Goal: Task Accomplishment & Management: Complete application form

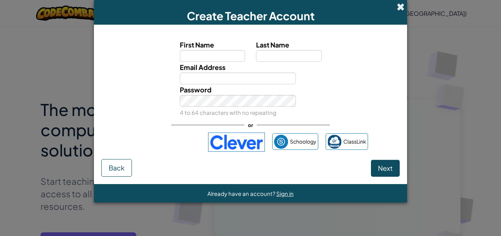
click at [399, 7] on span at bounding box center [401, 7] width 8 height 8
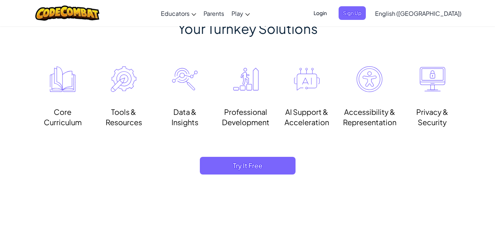
scroll to position [626, 0]
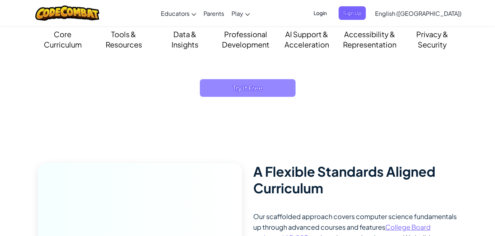
click at [267, 83] on span "Try It Free" at bounding box center [248, 88] width 96 height 18
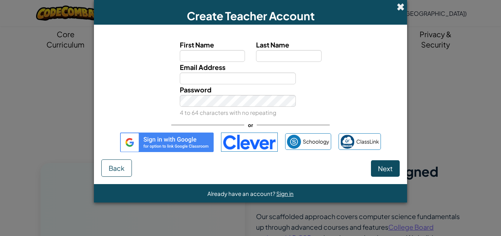
click at [399, 3] on span at bounding box center [401, 7] width 8 height 8
